Goal: Task Accomplishment & Management: Manage account settings

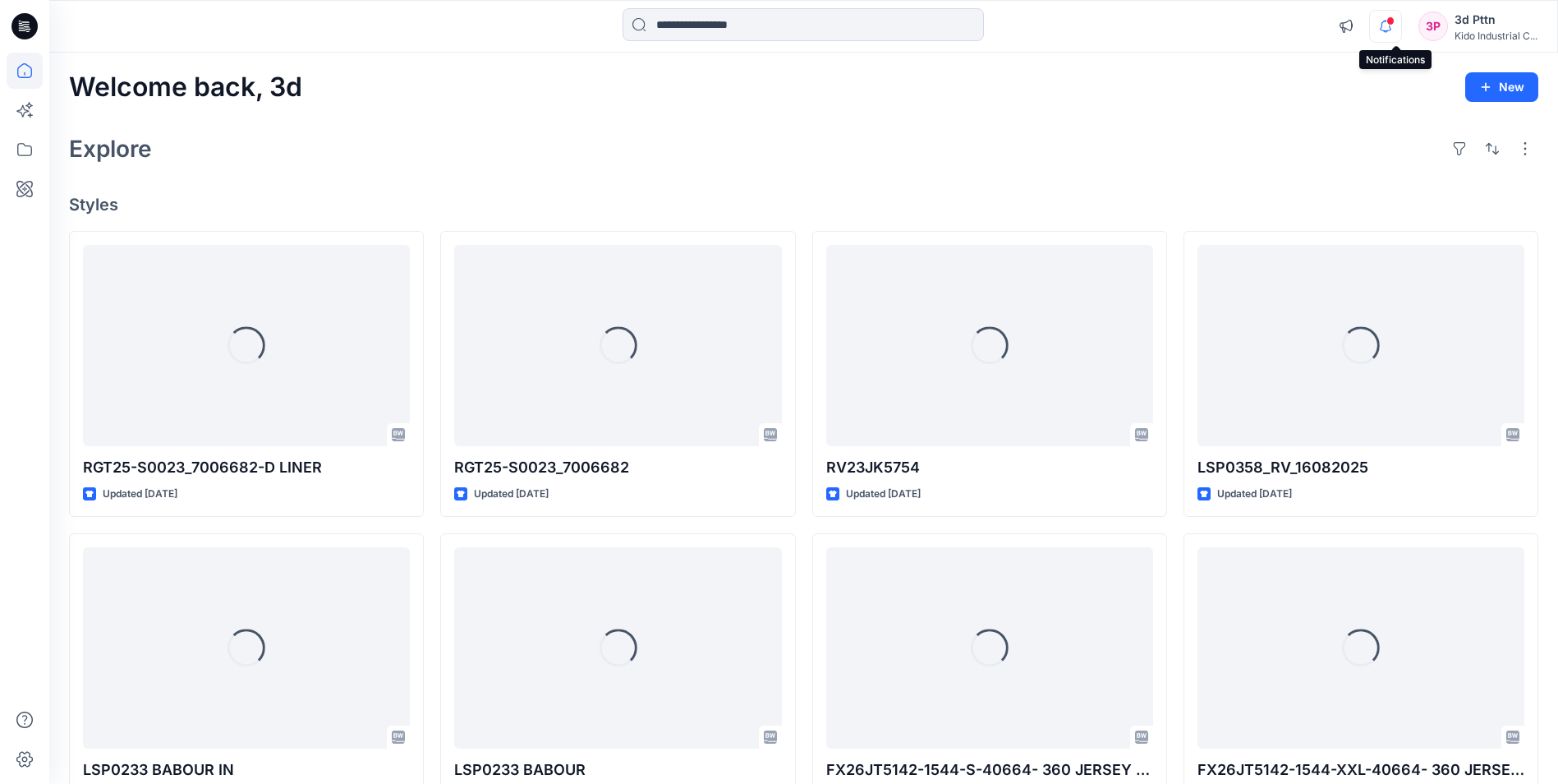
click at [1394, 26] on icon "button" at bounding box center [1386, 26] width 31 height 33
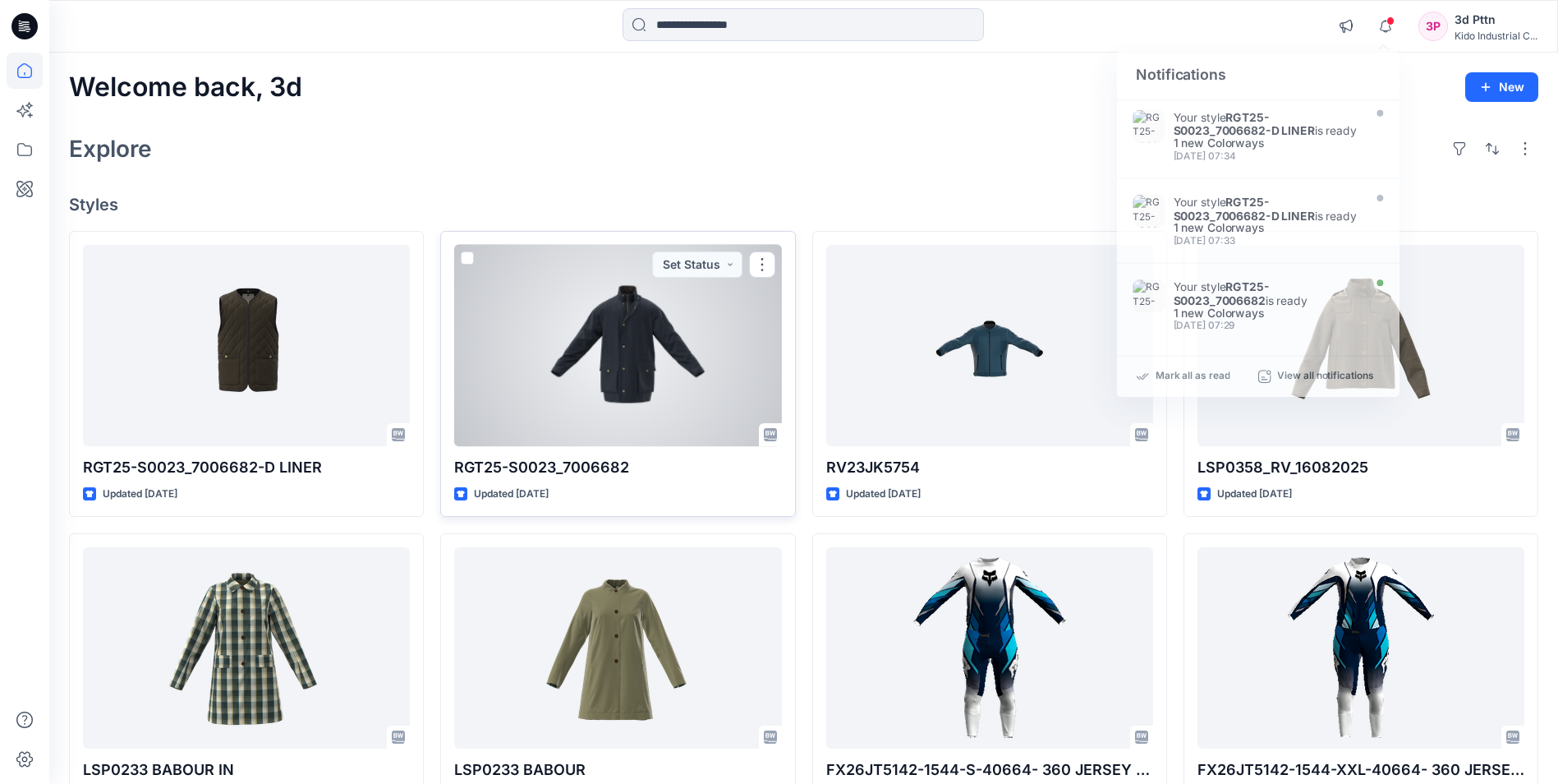
click at [660, 338] on div at bounding box center [617, 345] width 327 height 201
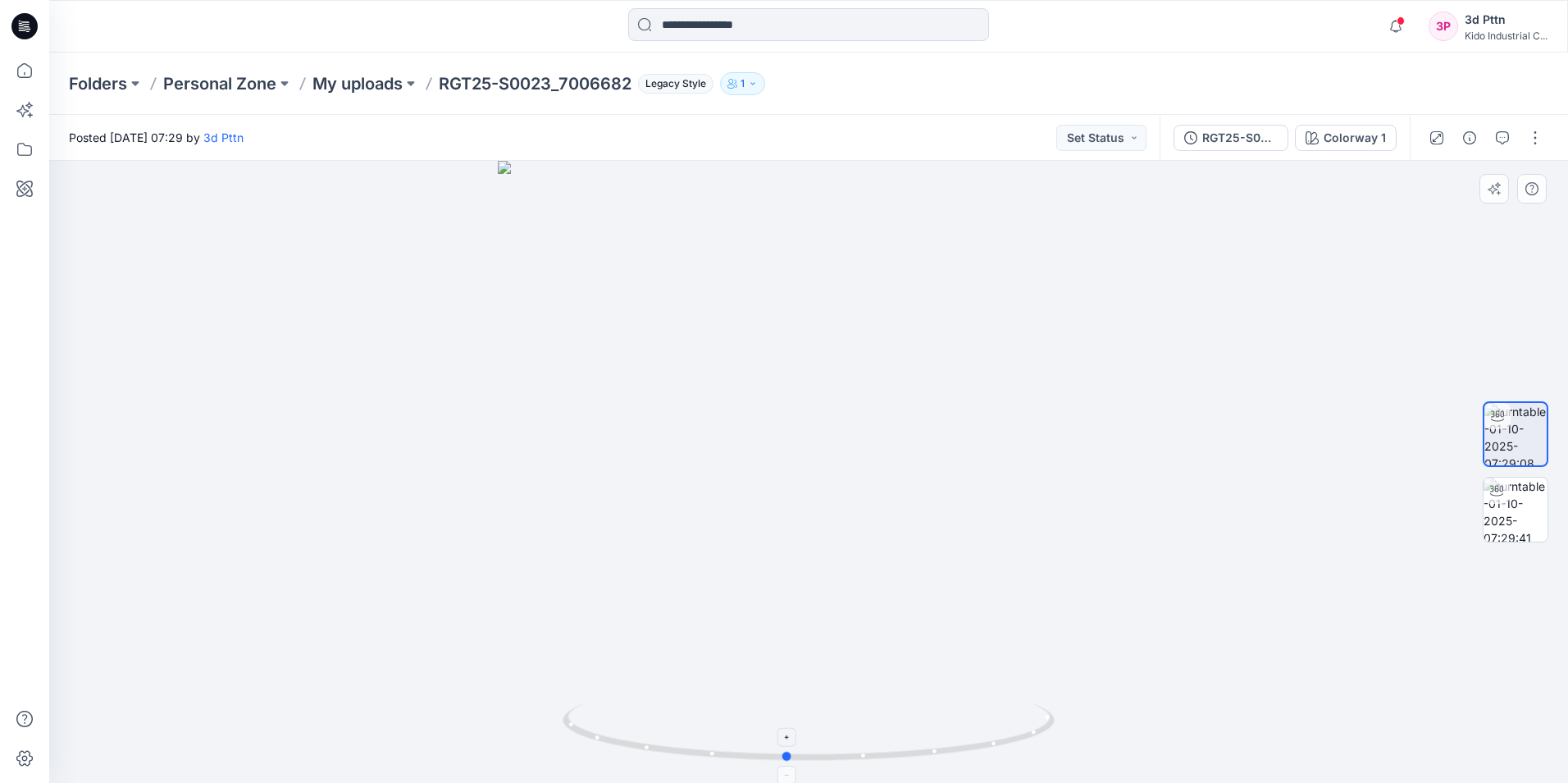
drag, startPoint x: 971, startPoint y: 752, endPoint x: 949, endPoint y: 731, distance: 30.4
click at [949, 731] on icon at bounding box center [811, 733] width 496 height 62
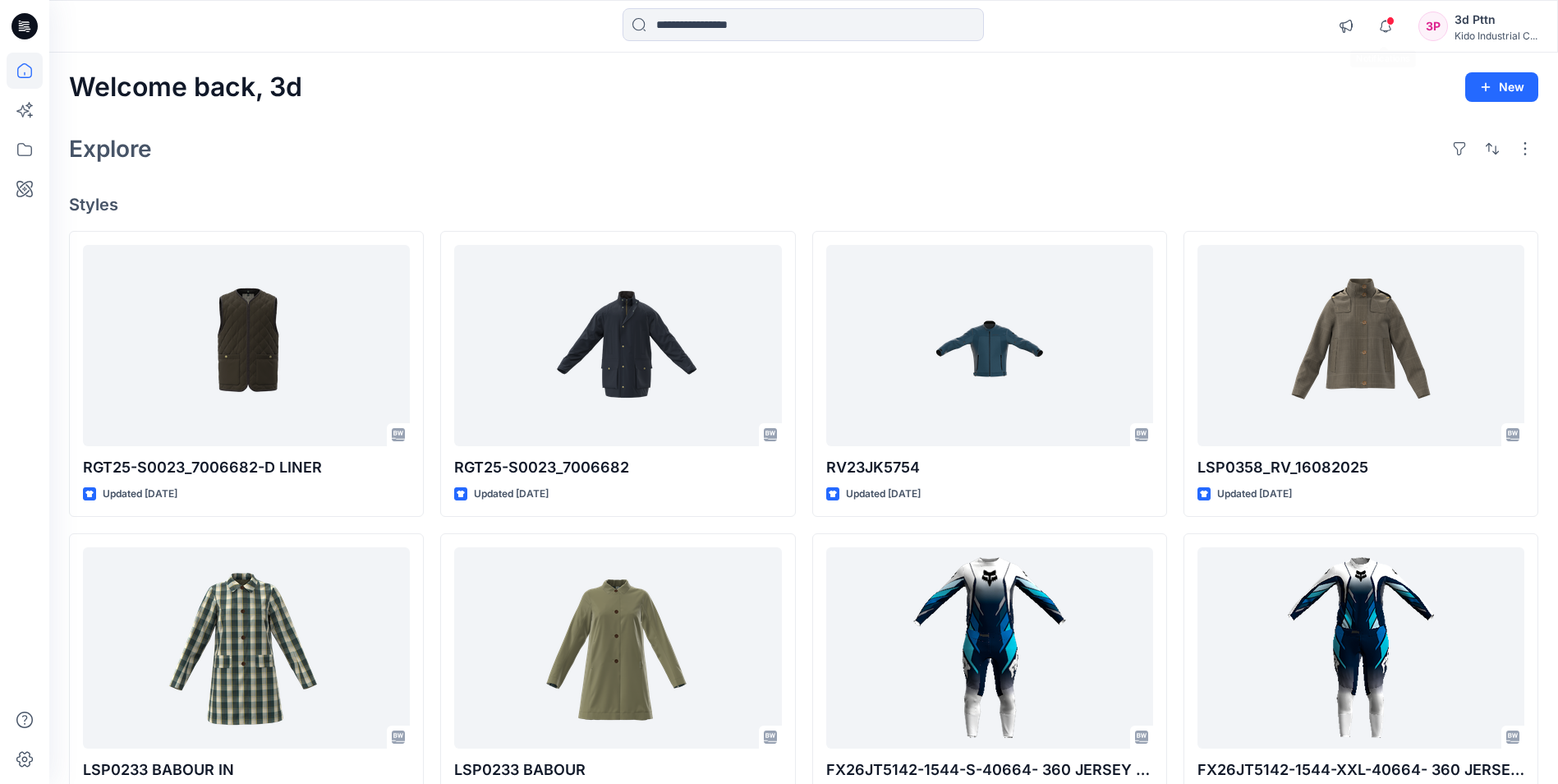
click at [1387, 17] on span at bounding box center [1390, 22] width 8 height 9
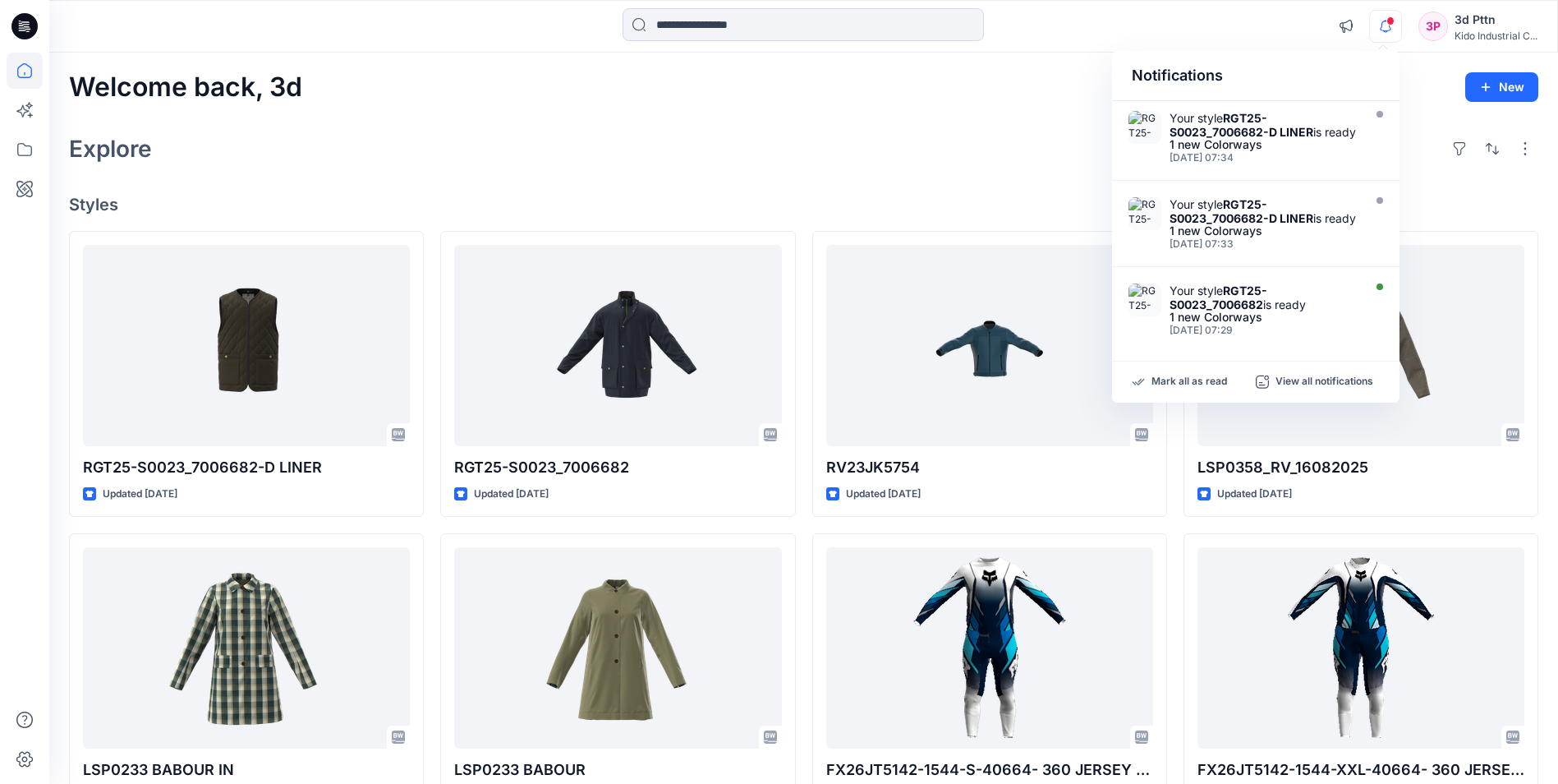
click at [1387, 17] on span at bounding box center [1390, 22] width 8 height 9
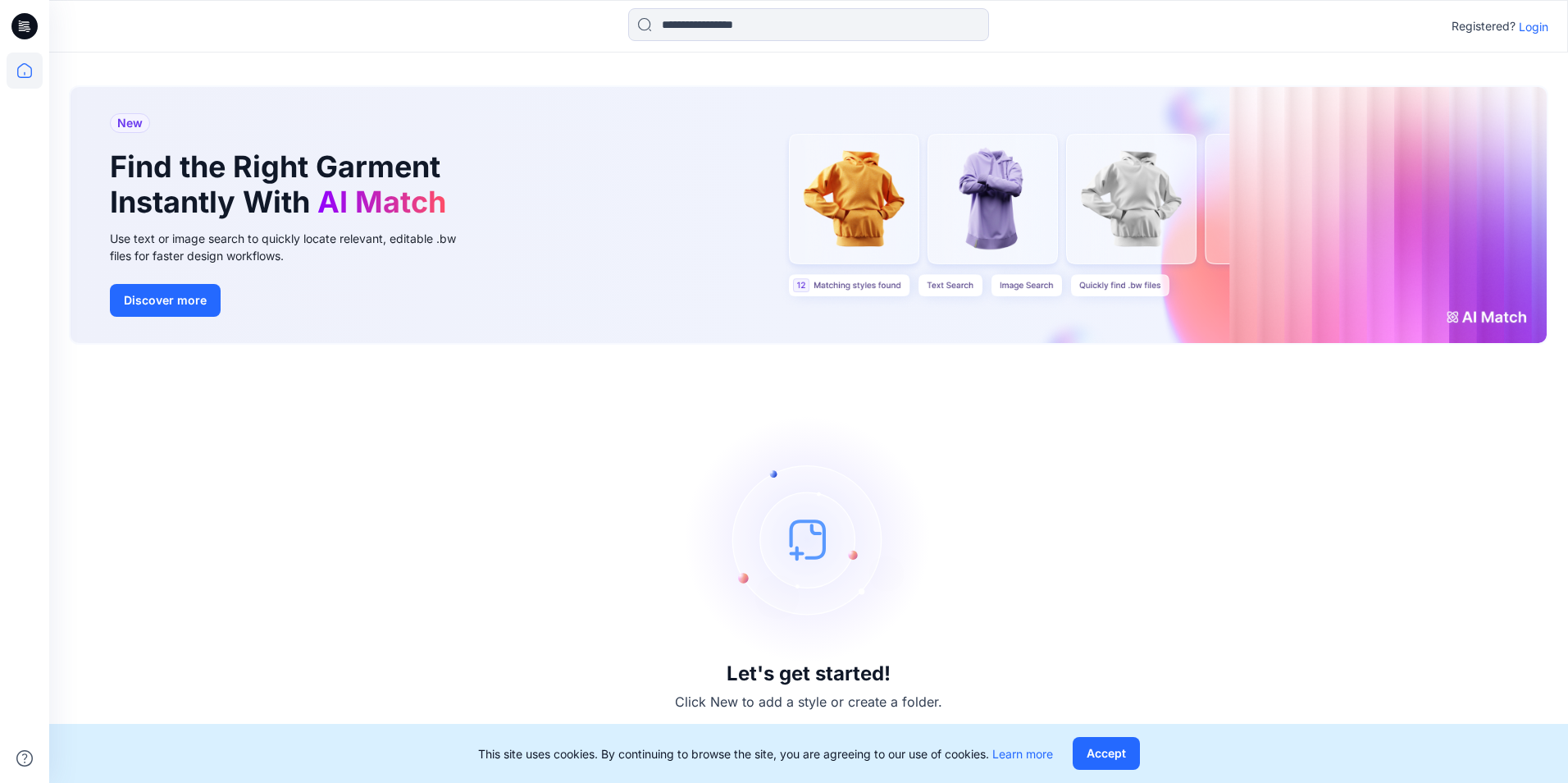
click at [1528, 23] on p "Login" at bounding box center [1533, 26] width 30 height 17
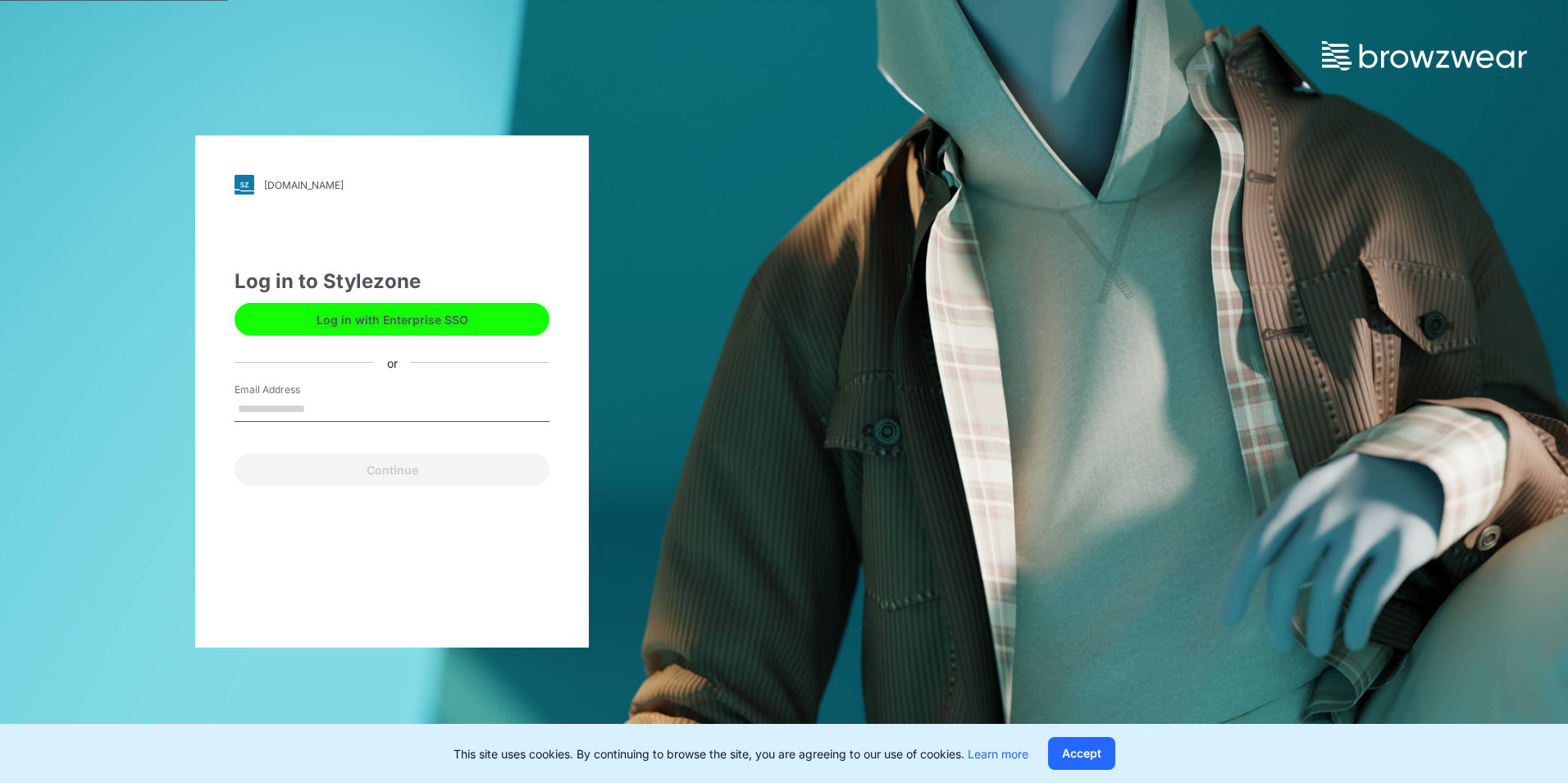
click at [416, 399] on input "Email Address" at bounding box center [392, 409] width 315 height 24
type input "**********"
click at [235, 453] on button "Continue" at bounding box center [392, 469] width 315 height 33
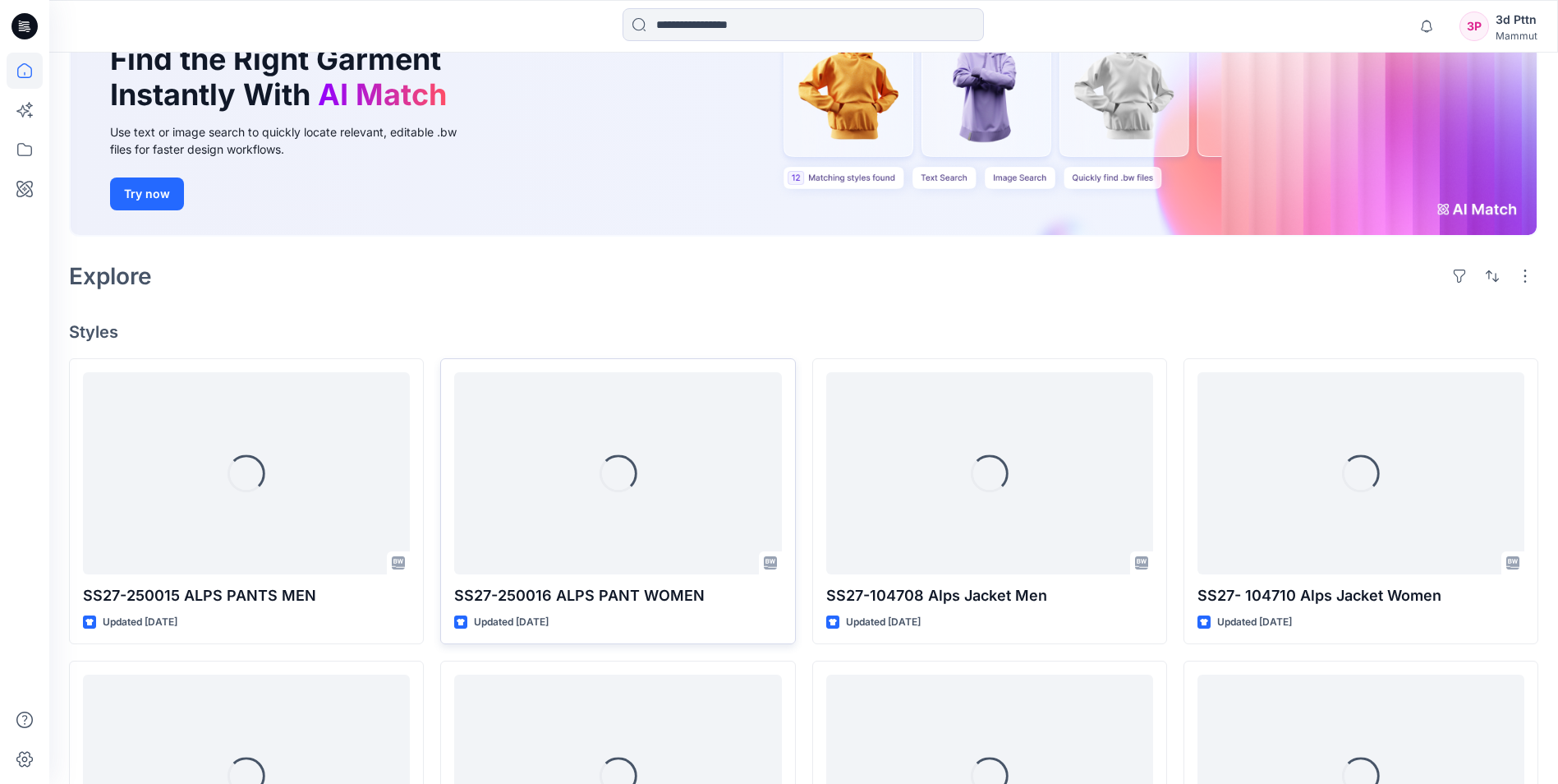
scroll to position [164, 0]
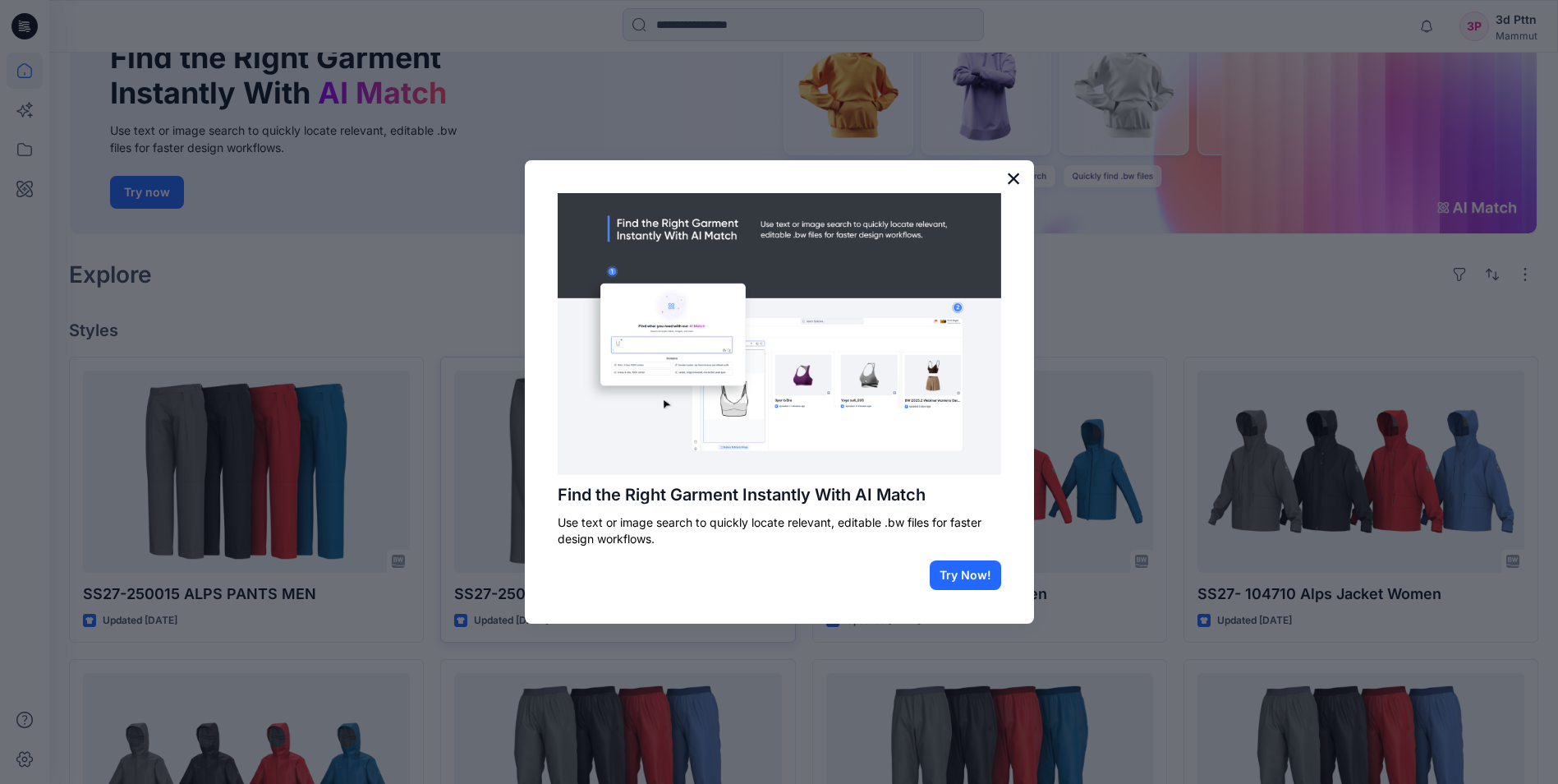
click at [1010, 177] on button "×" at bounding box center [1014, 178] width 16 height 26
